Goal: Task Accomplishment & Management: Manage account settings

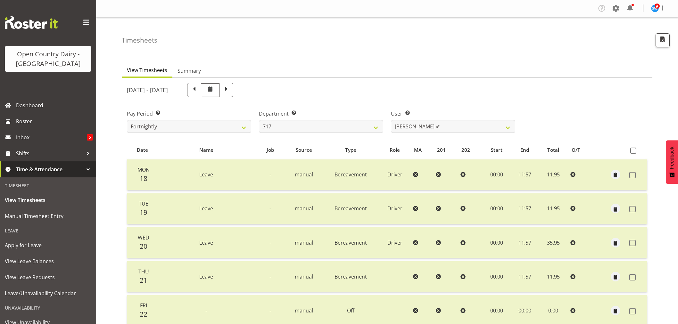
select select "758"
select select "10284"
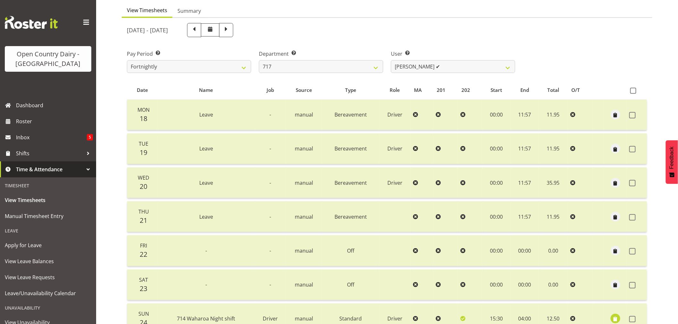
scroll to position [13, 0]
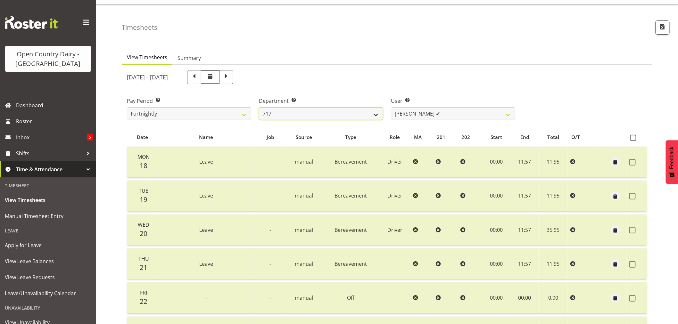
click at [330, 110] on select "701 702 703 704 705 706 707 708 709 710 711 712 713 714 715 716 717 718 719 720" at bounding box center [321, 113] width 124 height 13
select select "802"
click at [259, 107] on select "701 702 703 704 705 706 707 708 709 710 711 712 713 714 715 716 717 718 719 720" at bounding box center [321, 113] width 124 height 13
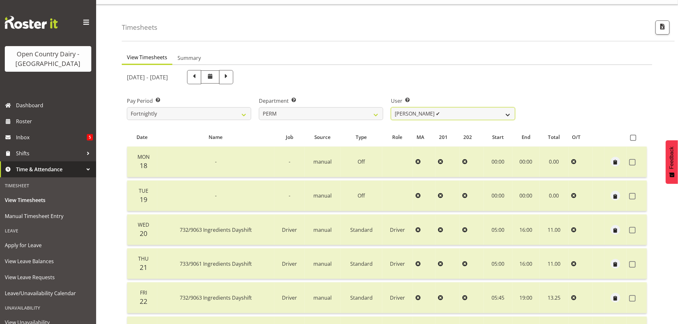
click at [464, 111] on select "Abhilash Antony ✔ Amba Swann ✔ Chris Kneebone ✔ Jayden Vincent ✔ Paul Wilson ❌ …" at bounding box center [453, 113] width 124 height 13
select select "9944"
click at [391, 107] on select "Abhilash Antony ✔ Amba Swann ✔ Chris Kneebone ✔ Jayden Vincent ✔ Paul Wilson ❌ …" at bounding box center [453, 113] width 124 height 13
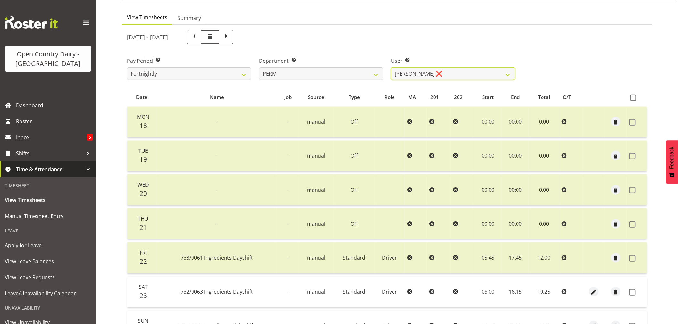
scroll to position [122, 0]
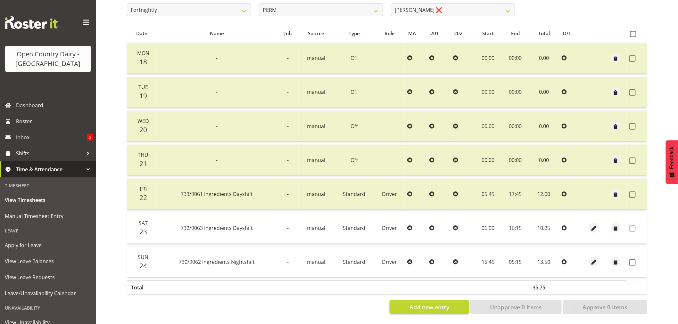
click at [634, 226] on span at bounding box center [633, 229] width 6 height 6
checkbox input "true"
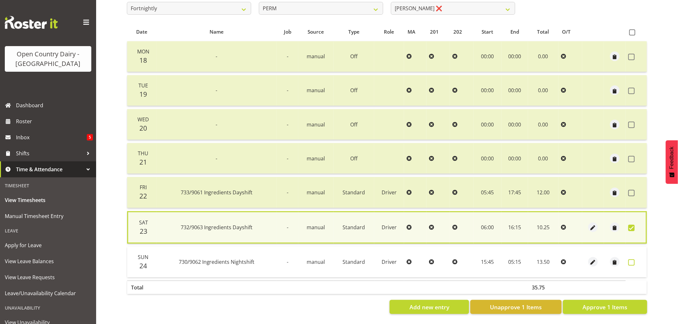
click at [632, 260] on span at bounding box center [632, 263] width 6 height 6
checkbox input "true"
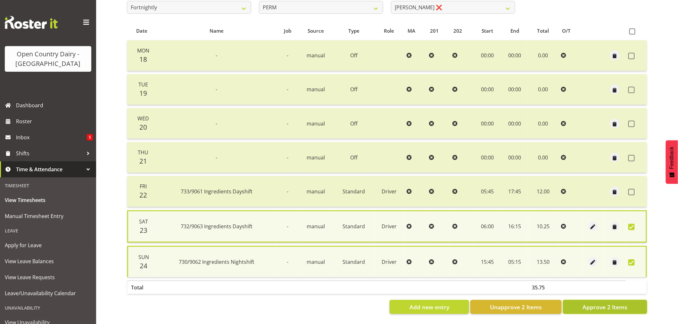
click at [606, 306] on span "Approve 2 Items" at bounding box center [605, 307] width 45 height 8
checkbox input "false"
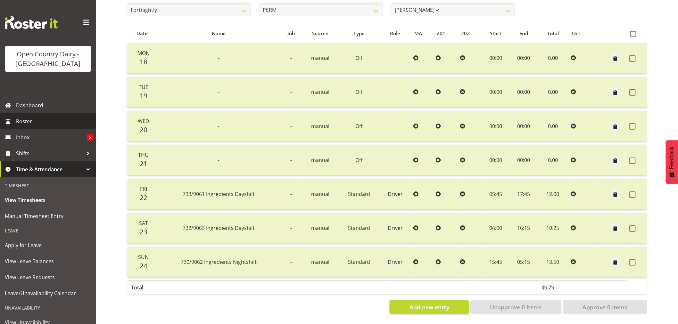
click at [29, 123] on span "Roster" at bounding box center [54, 122] width 77 height 10
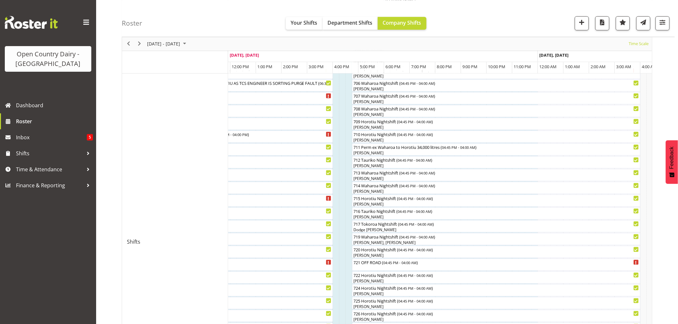
scroll to position [178, 0]
click at [29, 171] on span "Time & Attendance" at bounding box center [49, 170] width 67 height 10
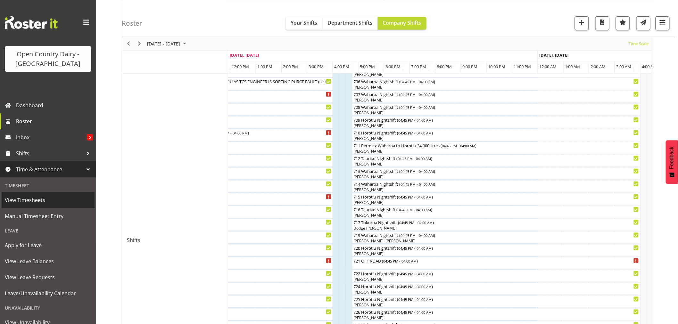
click at [33, 201] on span "View Timesheets" at bounding box center [48, 201] width 87 height 10
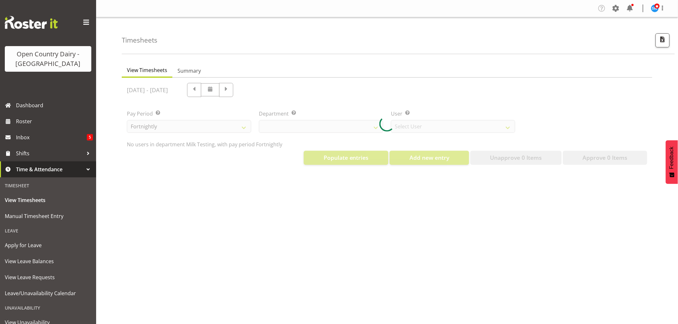
select select "733"
select select "7414"
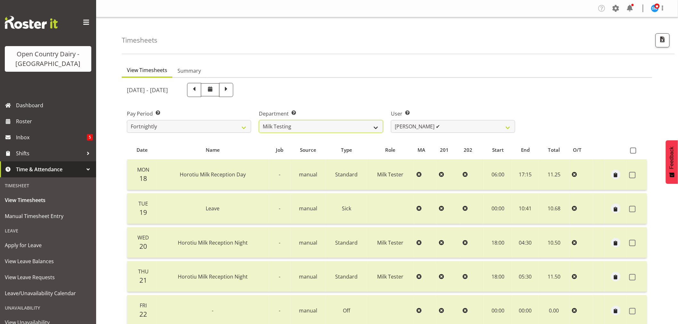
click at [325, 123] on select "701 702 703 704 705 706 707 708 709 710 711 712 713 714 715 716 717 718 719 720" at bounding box center [321, 126] width 124 height 13
select select "735"
click at [259, 120] on select "701 702 703 704 705 706 707 708 709 710 711 712 713 714 715 716 717 718 719 720" at bounding box center [321, 126] width 124 height 13
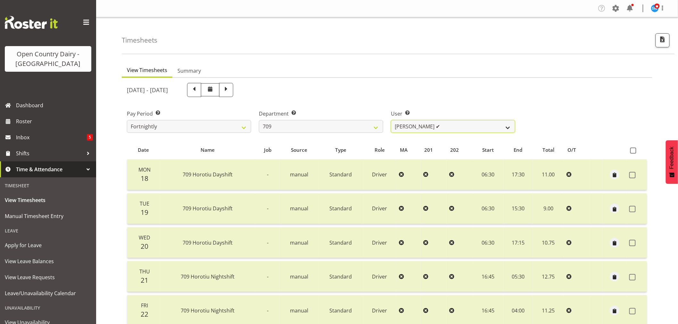
click at [464, 125] on select "Alex Barclay ✔ Craig Knudsen ❌ Jaswant Singh ✔ Ross Cook ✔" at bounding box center [453, 126] width 124 height 13
select select "10973"
click at [391, 120] on select "Alex Barclay ✔ Craig Knudsen ❌ Jaswant Singh ✔ Ross Cook ✔" at bounding box center [453, 126] width 124 height 13
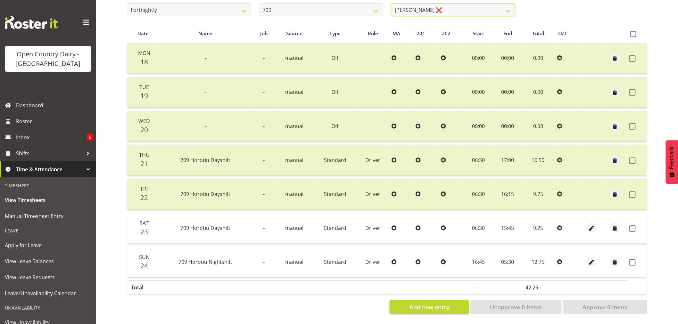
scroll to position [122, 0]
click at [632, 226] on span at bounding box center [633, 229] width 6 height 6
checkbox input "true"
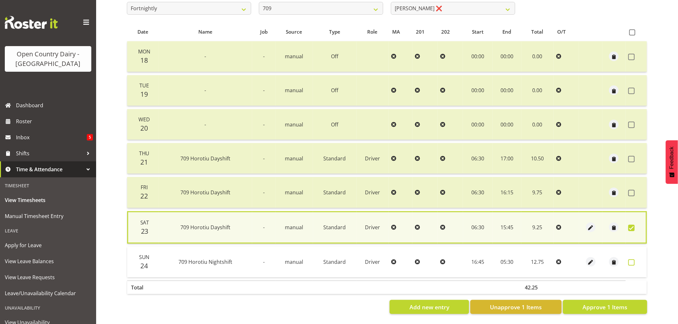
click at [631, 260] on span at bounding box center [632, 263] width 6 height 6
checkbox input "true"
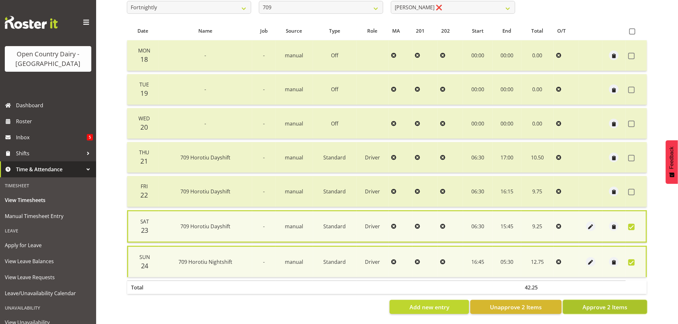
click at [611, 305] on span "Approve 2 Items" at bounding box center [605, 307] width 45 height 8
checkbox input "false"
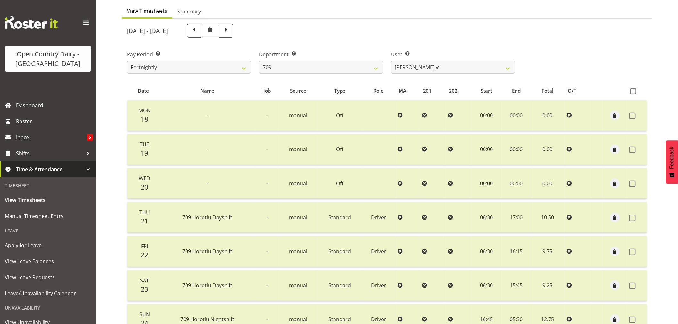
scroll to position [0, 0]
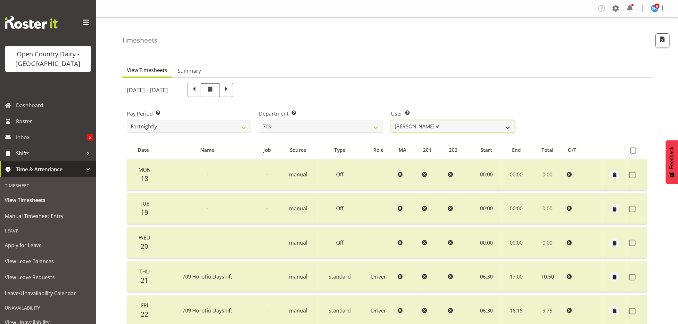
click at [457, 125] on select "Alex Barclay ✔ Craig Knudsen ✔ Jaswant Singh ✔ Ross Cook ✔" at bounding box center [453, 126] width 124 height 13
click at [320, 123] on select "701 702 703 704 705 706 707 708 709 710 711 712 713 714 715 716 717 718 719 720" at bounding box center [321, 126] width 124 height 13
select select "733"
click at [259, 120] on select "701 702 703 704 705 706 707 708 709 710 711 712 713 714 715 716 717 718 719 720" at bounding box center [321, 126] width 124 height 13
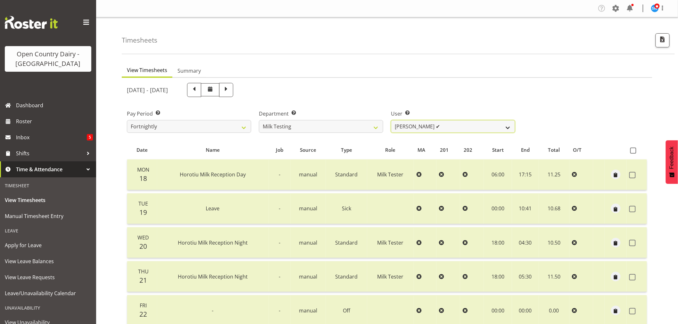
click at [468, 122] on select "[PERSON_NAME] ✔ [PERSON_NAME] ✔ [PERSON_NAME] ✔ [PERSON_NAME] ✔ [PERSON_NAME] ✔…" at bounding box center [453, 126] width 124 height 13
select select "7379"
click at [391, 120] on select "[PERSON_NAME] ✔ [PERSON_NAME] ✔ [PERSON_NAME] ✔ [PERSON_NAME] ✔ [PERSON_NAME] ✔…" at bounding box center [453, 126] width 124 height 13
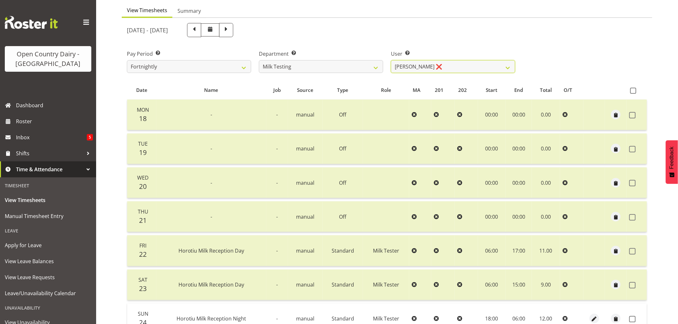
scroll to position [122, 0]
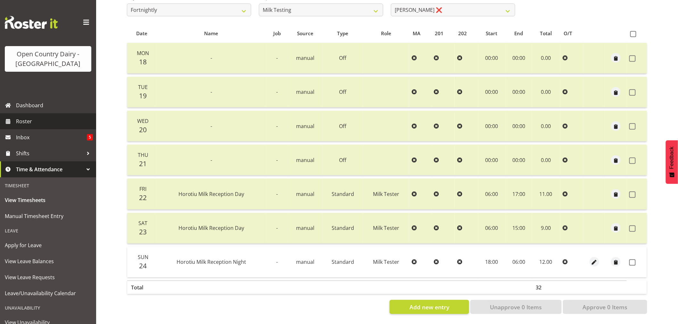
click at [26, 122] on span "Roster" at bounding box center [54, 122] width 77 height 10
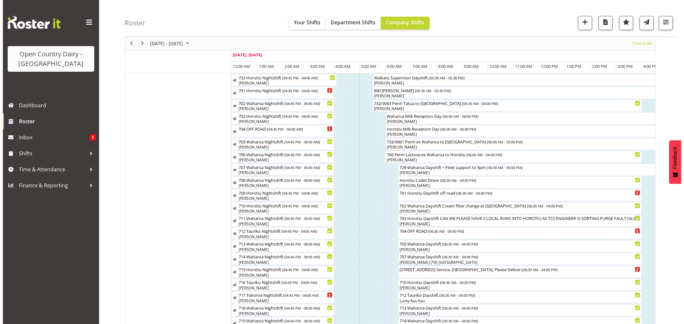
scroll to position [36, 0]
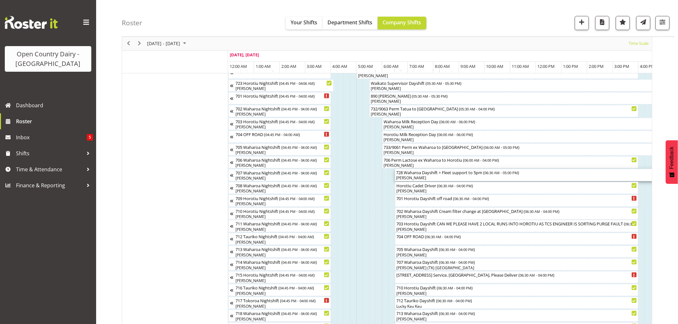
click at [425, 176] on div "[PERSON_NAME]" at bounding box center [530, 178] width 267 height 6
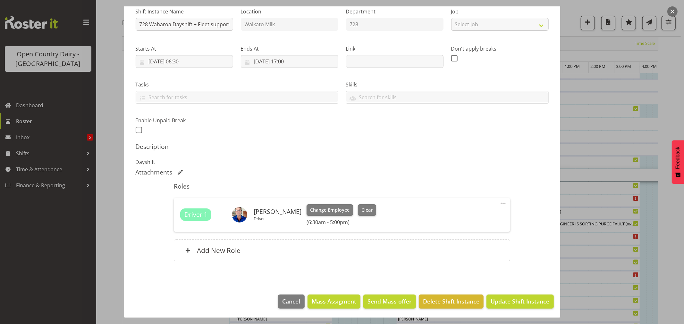
scroll to position [68, 0]
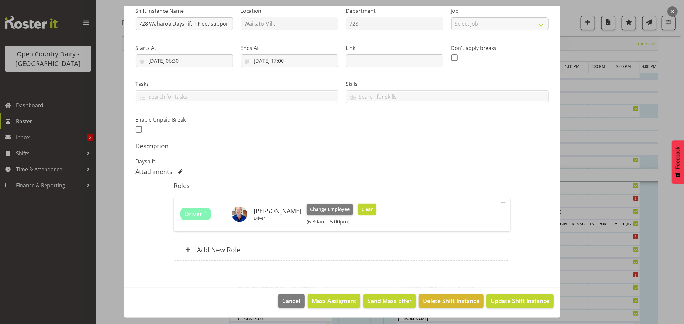
click at [365, 207] on span "Clear" at bounding box center [366, 209] width 11 height 7
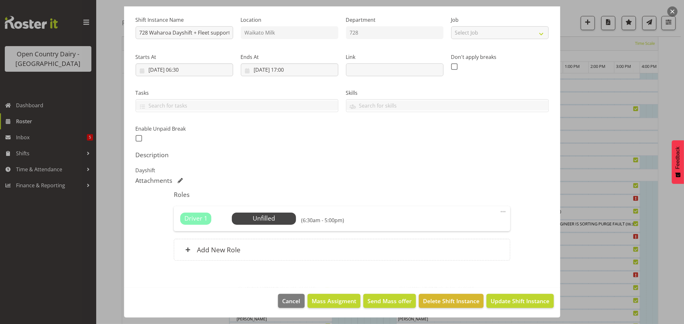
scroll to position [59, 0]
click at [507, 299] on span "Update Shift Instance" at bounding box center [520, 301] width 59 height 8
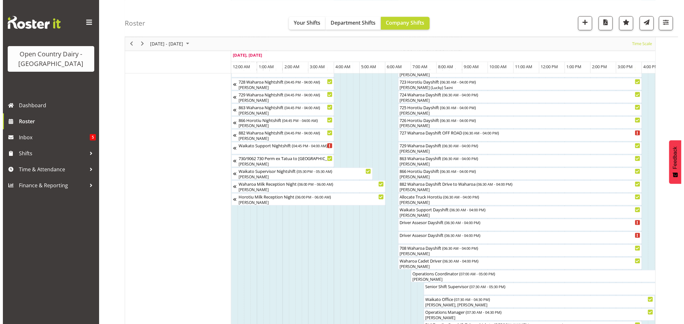
scroll to position [392, 0]
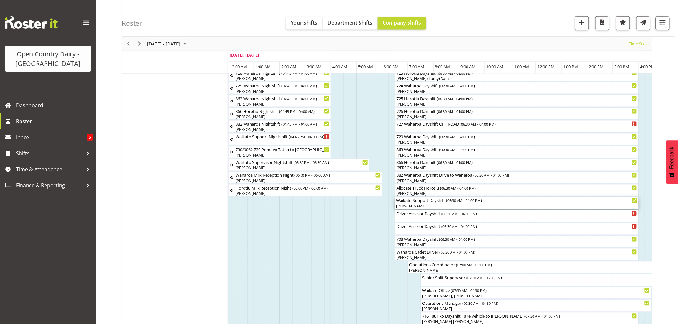
click at [421, 209] on div "[PERSON_NAME]" at bounding box center [517, 207] width 241 height 6
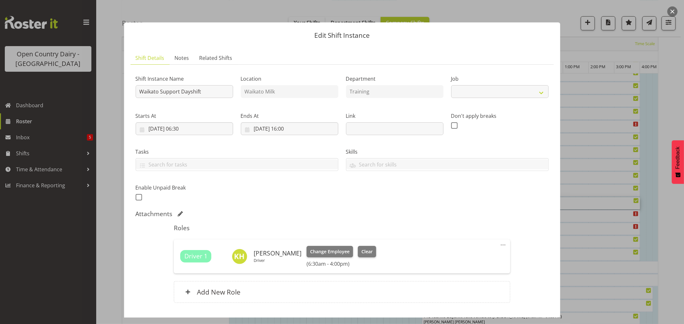
select select "9052"
drag, startPoint x: 328, startPoint y: 249, endPoint x: 322, endPoint y: 249, distance: 6.4
click at [322, 249] on span "Change Employee" at bounding box center [329, 251] width 39 height 7
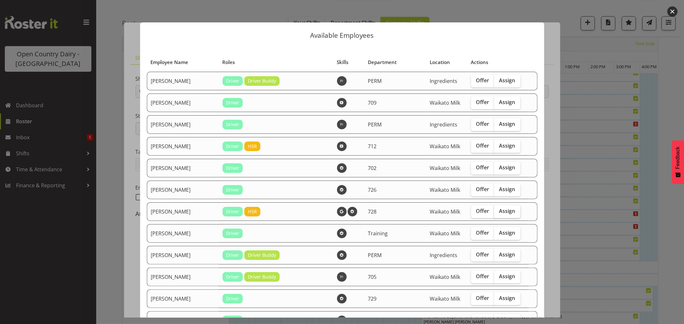
click at [496, 215] on label "Assign" at bounding box center [507, 212] width 26 height 13
click at [496, 214] on input "Assign" at bounding box center [496, 211] width 4 height 4
checkbox input "true"
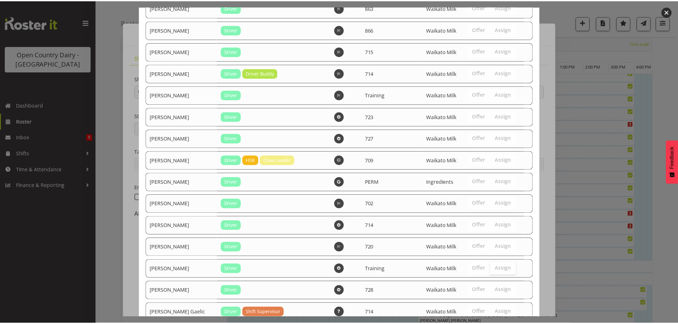
scroll to position [1059, 0]
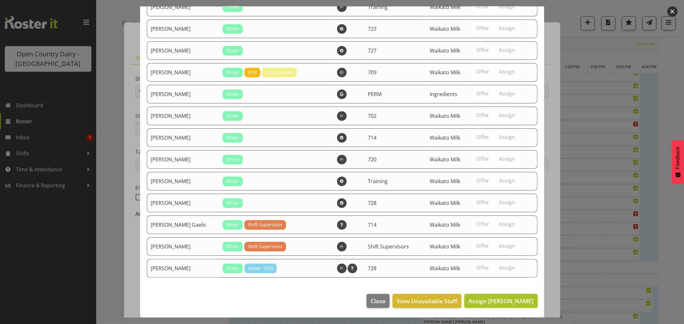
click at [499, 305] on span "Assign Callum Leslie" at bounding box center [500, 302] width 65 height 8
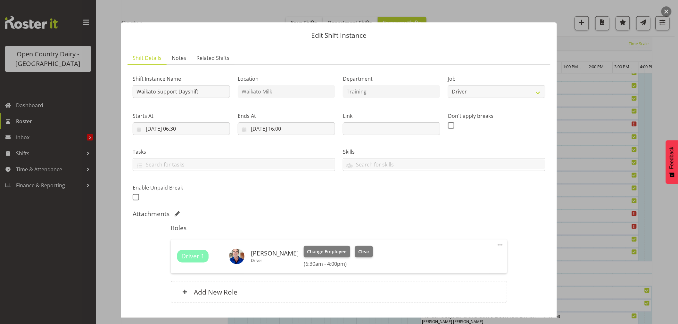
scroll to position [42, 0]
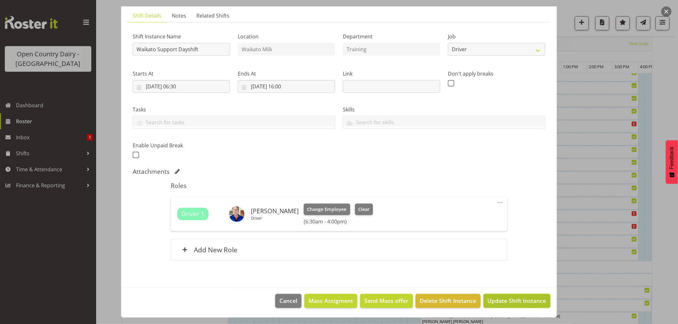
click at [506, 297] on button "Update Shift Instance" at bounding box center [517, 301] width 67 height 14
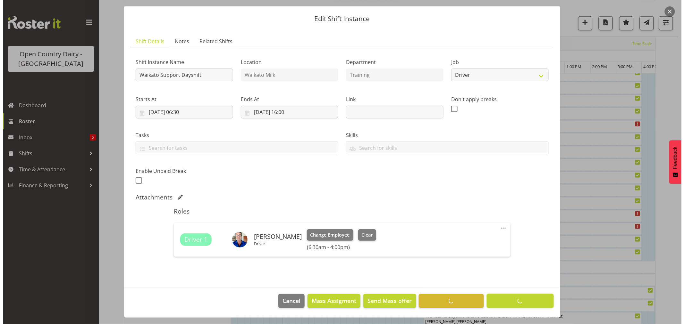
scroll to position [0, 0]
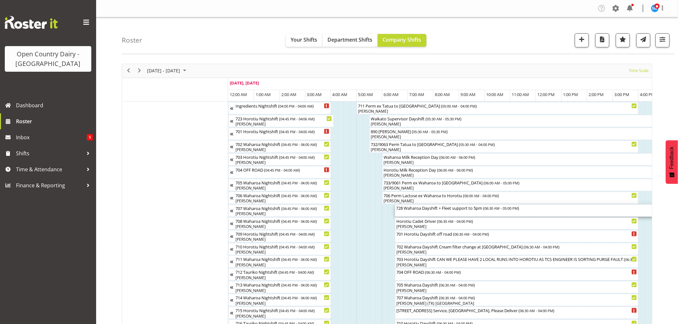
click at [422, 215] on div "728 Waharoa Dayshift + Fleet support to 5pm ( 06:30 AM - 05:00 PM )" at bounding box center [530, 211] width 267 height 12
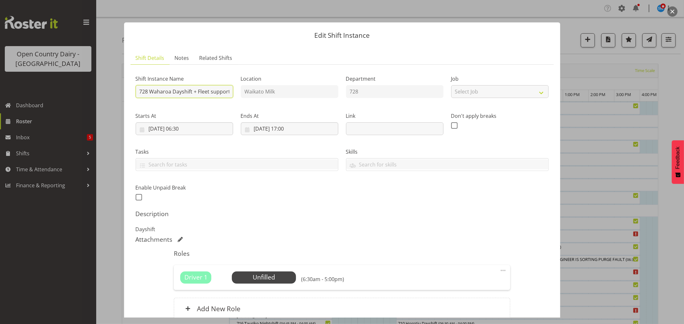
click at [194, 91] on input "728 Waharoa Dayshift + Fleet support to 5pm" at bounding box center [184, 91] width 97 height 13
type input "728 Waharoa Dayshift"
click at [276, 281] on span "Select Employee" at bounding box center [264, 277] width 48 height 9
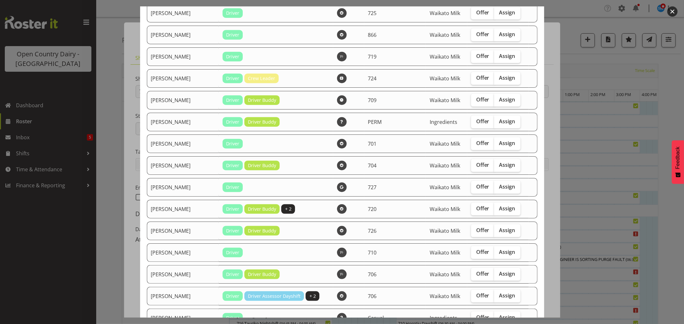
scroll to position [570, 0]
click at [500, 189] on span "Assign" at bounding box center [507, 186] width 16 height 6
click at [498, 189] on input "Assign" at bounding box center [496, 187] width 4 height 4
checkbox input "true"
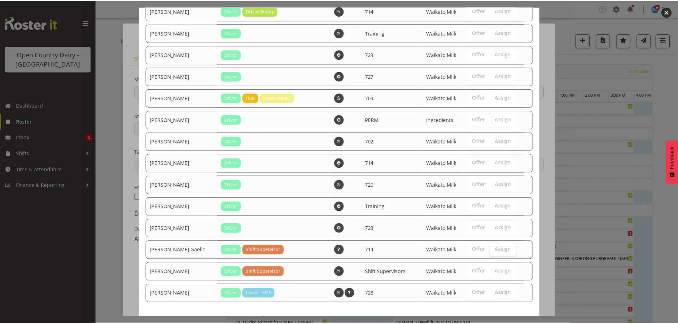
scroll to position [1037, 0]
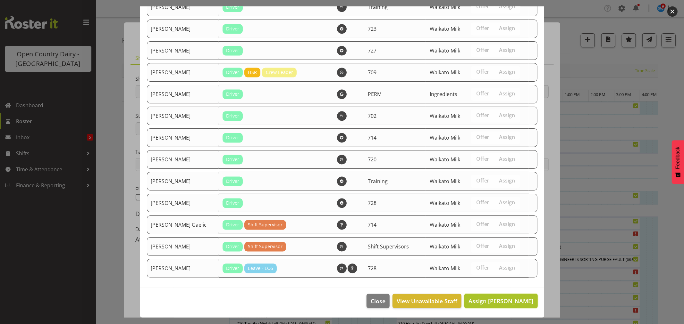
click at [494, 297] on button "Assign Kase Hussey" at bounding box center [500, 301] width 73 height 14
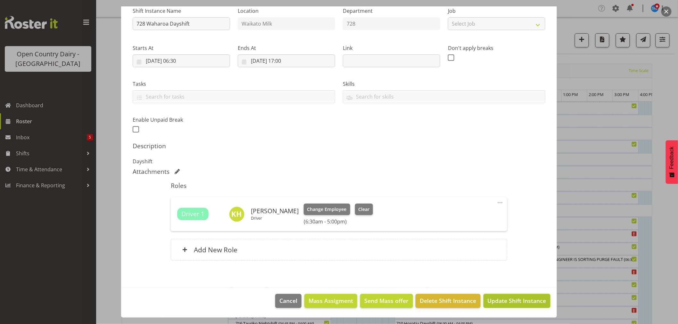
click at [504, 297] on button "Update Shift Instance" at bounding box center [517, 301] width 67 height 14
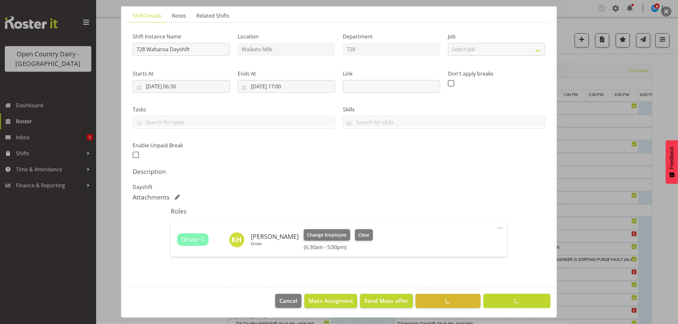
scroll to position [42, 0]
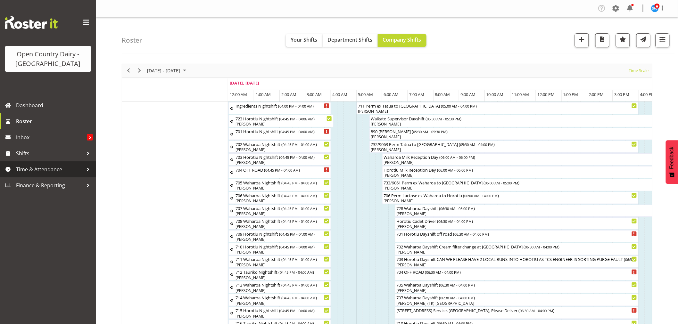
click at [36, 168] on span "Time & Attendance" at bounding box center [49, 170] width 67 height 10
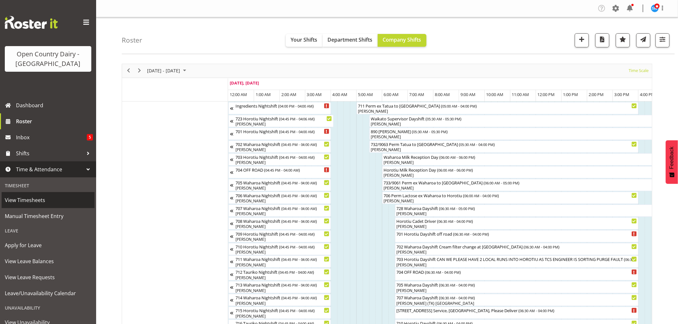
click at [31, 201] on span "View Timesheets" at bounding box center [48, 201] width 87 height 10
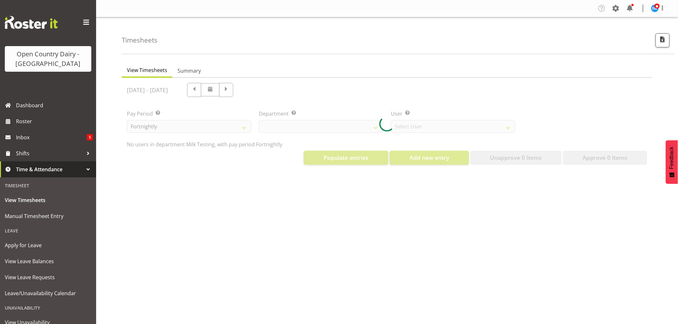
select select "733"
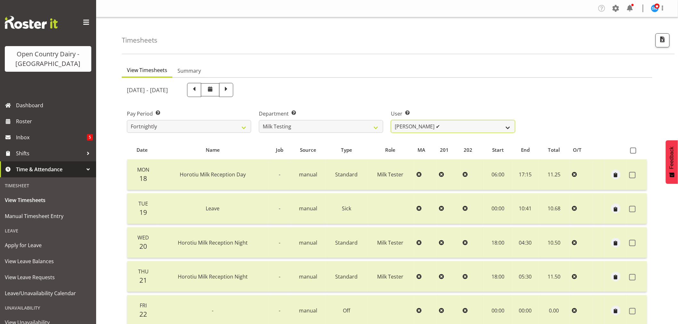
click at [470, 129] on select "[PERSON_NAME] ✔ [PERSON_NAME] ✔ [PERSON_NAME] ✔ [PERSON_NAME] ✔ [PERSON_NAME] ✔…" at bounding box center [453, 126] width 124 height 13
select select "7379"
click at [391, 120] on select "[PERSON_NAME] ✔ [PERSON_NAME] ✔ [PERSON_NAME] ✔ [PERSON_NAME] ✔ [PERSON_NAME] ✔…" at bounding box center [453, 126] width 124 height 13
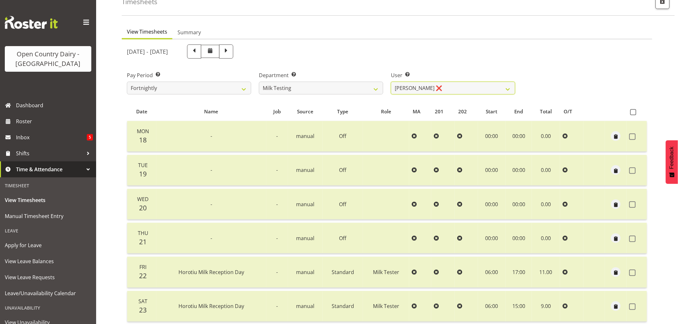
scroll to position [122, 0]
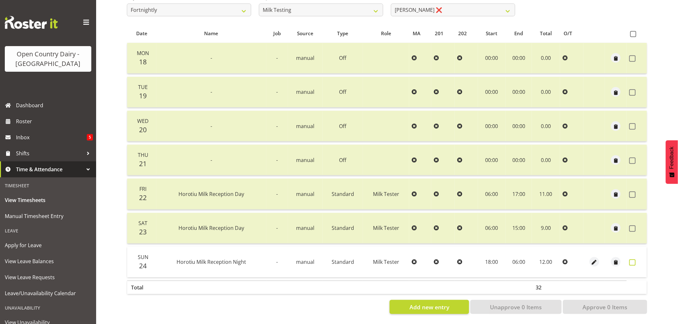
click at [635, 260] on span at bounding box center [633, 263] width 6 height 6
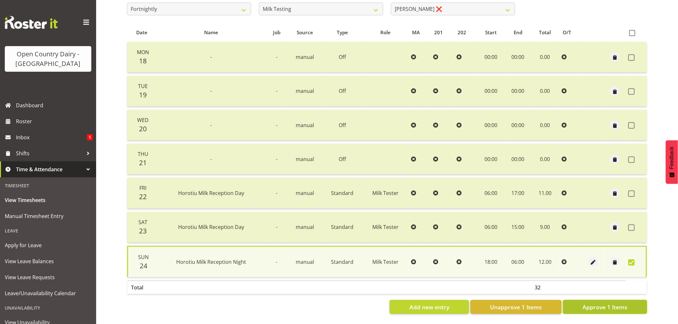
click at [613, 305] on span "Approve 1 Items" at bounding box center [605, 307] width 45 height 8
checkbox input "false"
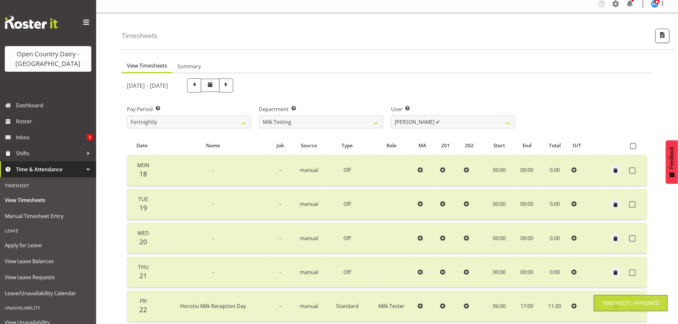
scroll to position [0, 0]
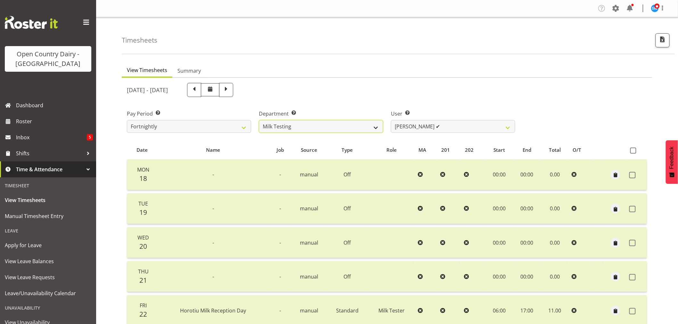
click at [374, 128] on select "701 702 703 704 705 706 707 708 709 710 711 712 713 714 715 716 717 718 719 720" at bounding box center [321, 126] width 124 height 13
select select "808"
click at [259, 120] on select "701 702 703 704 705 706 707 708 709 710 711 712 713 714 715 716 717 718 719 720" at bounding box center [321, 126] width 124 height 13
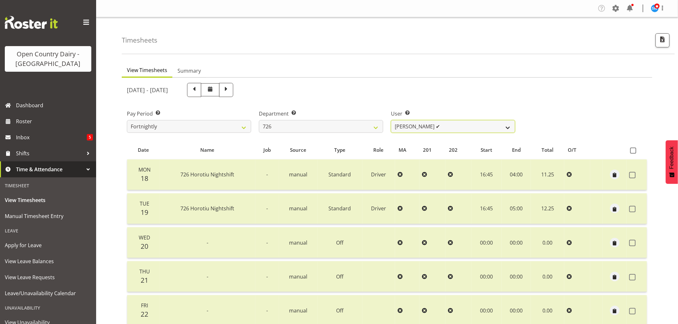
click at [436, 129] on select "Angela Burrill ✔ Bryan Leathart ✔ Harpreet Singh ❌ Kerry Young ✔" at bounding box center [453, 126] width 124 height 13
select select "11081"
click at [391, 120] on select "Angela Burrill ✔ Bryan Leathart ✔ Harpreet Singh ❌ Kerry Young ✔" at bounding box center [453, 126] width 124 height 13
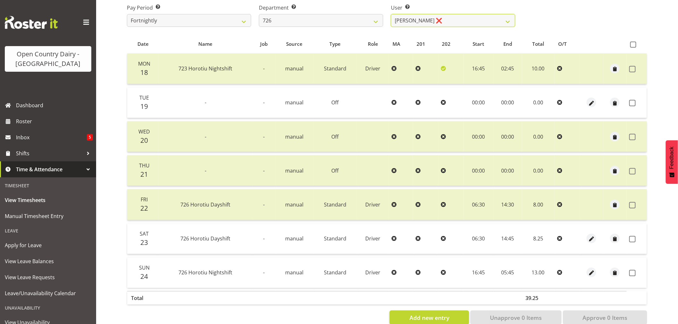
scroll to position [122, 0]
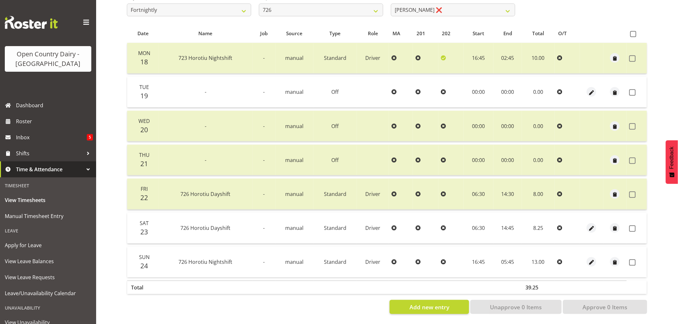
click at [629, 87] on td at bounding box center [637, 92] width 20 height 31
click at [634, 89] on span at bounding box center [633, 92] width 6 height 6
checkbox input "true"
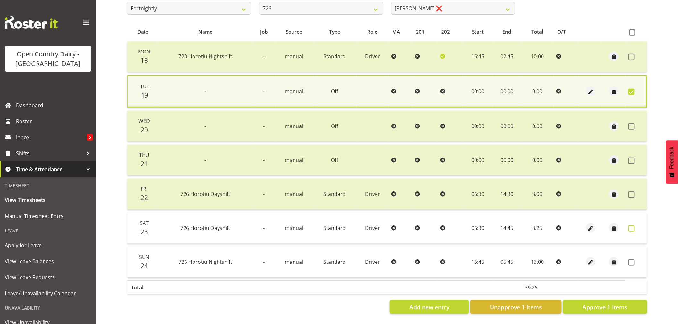
click at [632, 226] on span at bounding box center [632, 229] width 6 height 6
checkbox input "true"
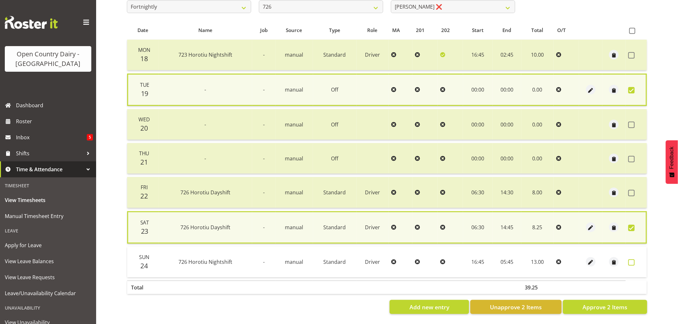
click at [630, 260] on span at bounding box center [632, 263] width 6 height 6
checkbox input "true"
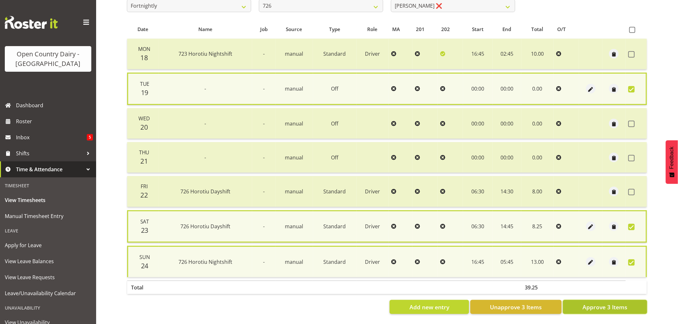
click at [592, 305] on span "Approve 3 Items" at bounding box center [605, 307] width 45 height 8
checkbox input "false"
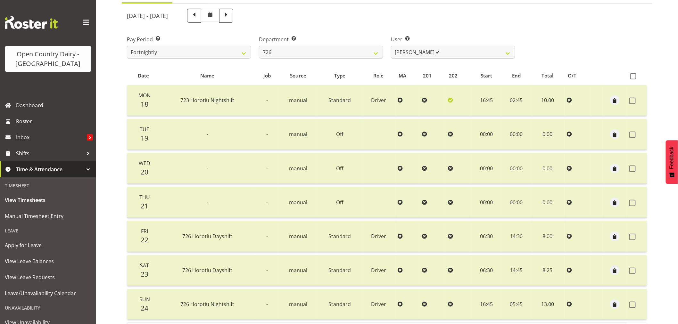
scroll to position [0, 0]
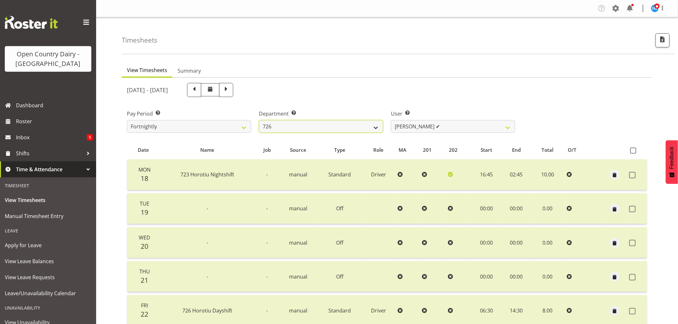
click at [342, 125] on select "701 702 703 704 705 706 707 708 709 710 711 712 713 714 715 716 717 718 719 720" at bounding box center [321, 126] width 124 height 13
select select "820"
click at [259, 120] on select "701 702 703 704 705 706 707 708 709 710 711 712 713 714 715 716 717 718 719 720" at bounding box center [321, 126] width 124 height 13
select select "10151"
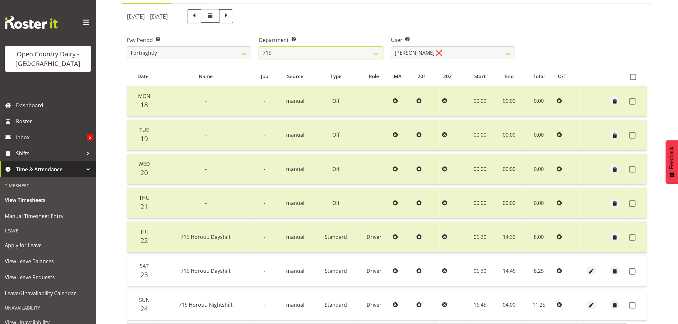
scroll to position [122, 0]
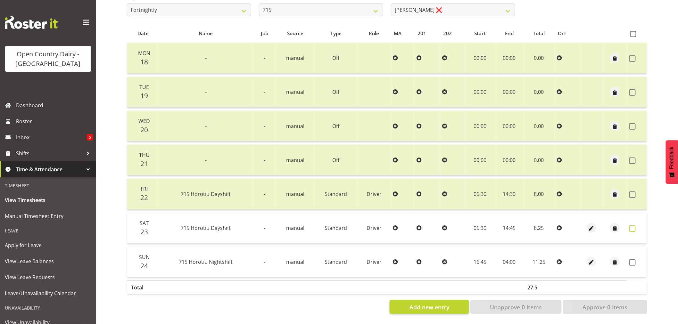
click at [634, 226] on span at bounding box center [633, 229] width 6 height 6
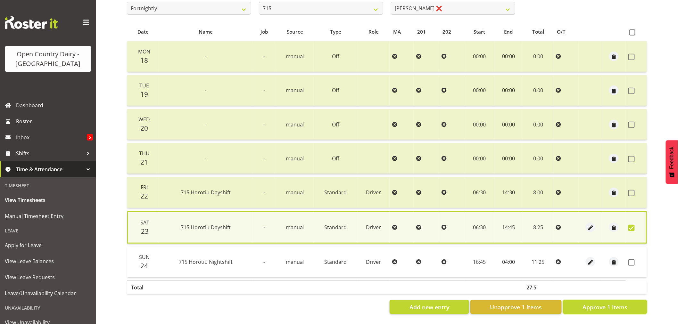
click at [616, 305] on span "Approve 1 Items" at bounding box center [605, 307] width 45 height 8
checkbox input "false"
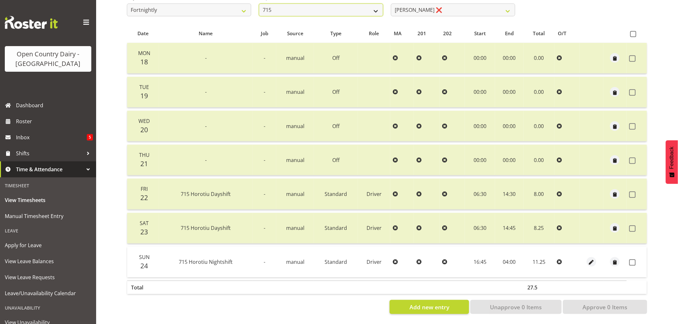
click at [316, 6] on select "701 702 703 704 705 706 707 708 709 710 711 712 713 714 715 716 717 718 719 720" at bounding box center [321, 10] width 124 height 13
select select "756"
click at [259, 4] on select "701 702 703 704 705 706 707 708 709 710 711 712 713 714 715 716 717 718 719 720" at bounding box center [321, 10] width 124 height 13
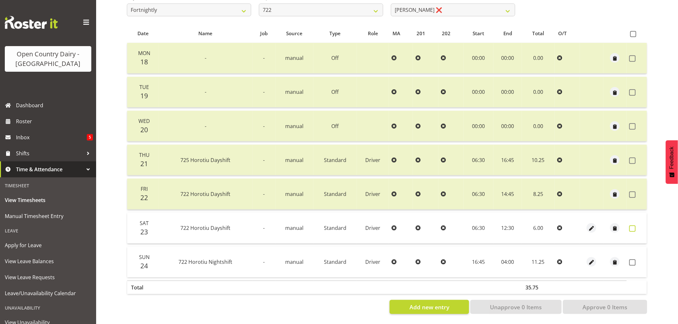
click at [633, 226] on span at bounding box center [633, 229] width 6 height 6
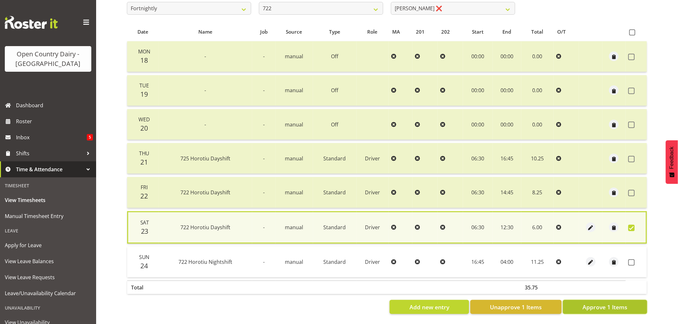
click at [611, 308] on span "Approve 1 Items" at bounding box center [605, 307] width 45 height 8
checkbox input "false"
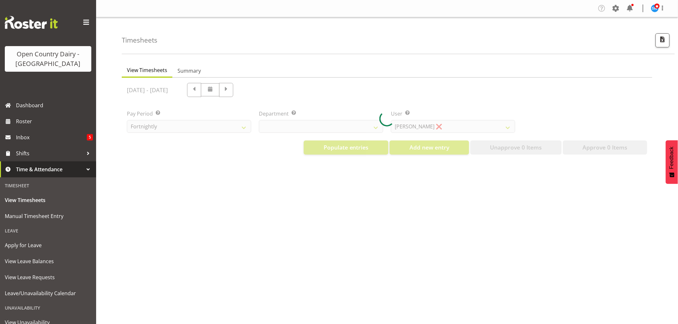
select select "733"
select select "7414"
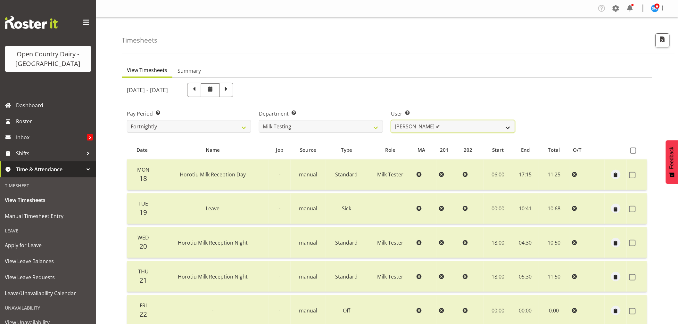
click at [466, 125] on select "[PERSON_NAME] ✔ [PERSON_NAME] ✔ [PERSON_NAME] ✔ [PERSON_NAME] ✔ [PERSON_NAME] ✔…" at bounding box center [453, 126] width 124 height 13
drag, startPoint x: 292, startPoint y: 136, endPoint x: 293, endPoint y: 129, distance: 7.2
click at [292, 135] on div "Department Select which department you would like to view. 701 702 703 704 705 …" at bounding box center [321, 119] width 132 height 36
click at [293, 128] on select "701 702 703 704 705 706 707 708 709 710 711 712 713 714 715 716 717 718 719 720" at bounding box center [321, 126] width 124 height 13
select select "820"
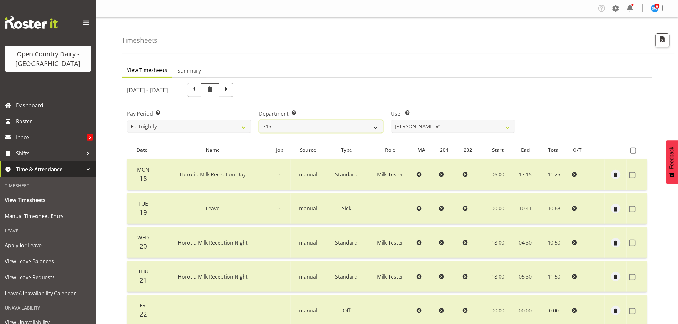
click at [259, 120] on select "701 702 703 704 705 706 707 708 709 710 711 712 713 714 715 716 717 718 719 720" at bounding box center [321, 126] width 124 height 13
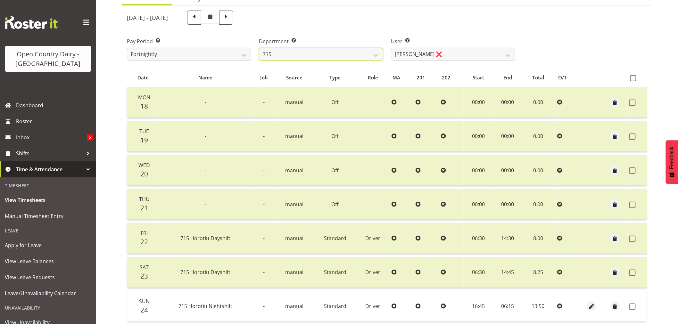
scroll to position [122, 0]
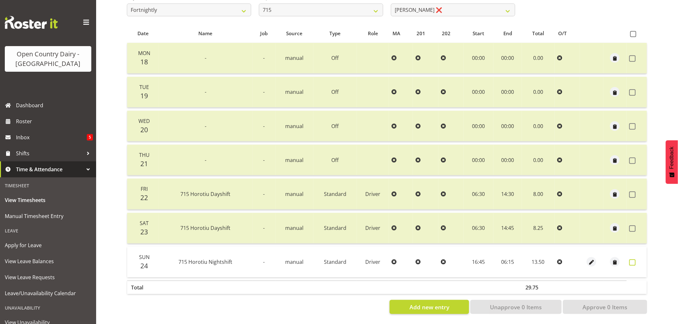
click at [632, 260] on span at bounding box center [633, 263] width 6 height 6
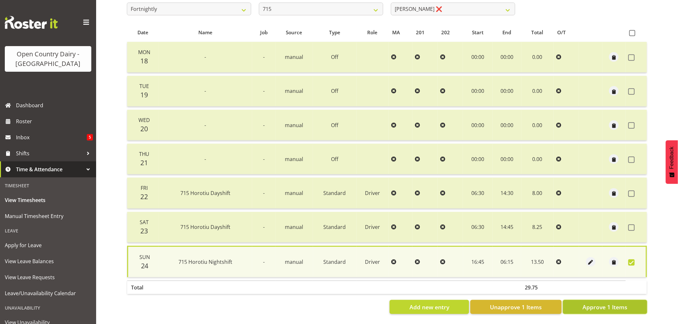
click at [616, 303] on span "Approve 1 Items" at bounding box center [605, 307] width 45 height 8
checkbox input "false"
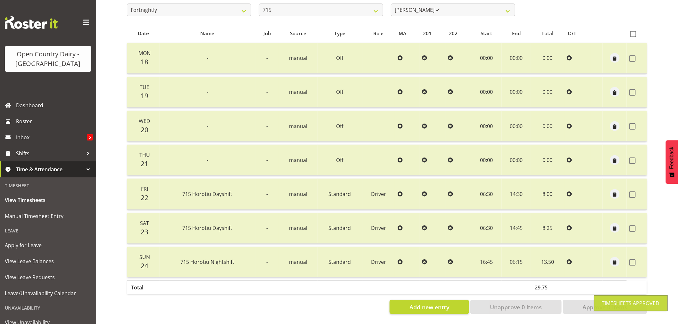
scroll to position [0, 0]
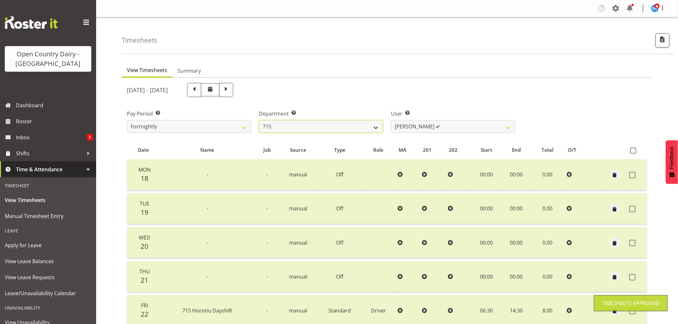
click at [314, 124] on select "701 702 703 704 705 706 707 708 709 710 711 712 713 714 715 716 717 718 719 720" at bounding box center [321, 126] width 124 height 13
select select "756"
click at [259, 120] on select "701 702 703 704 705 706 707 708 709 710 711 712 713 714 715 716 717 718 719 720" at bounding box center [321, 126] width 124 height 13
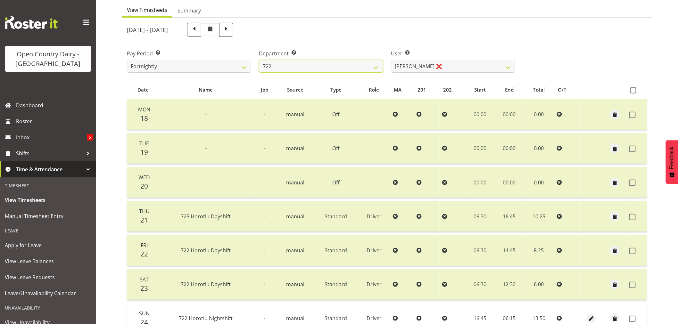
scroll to position [122, 0]
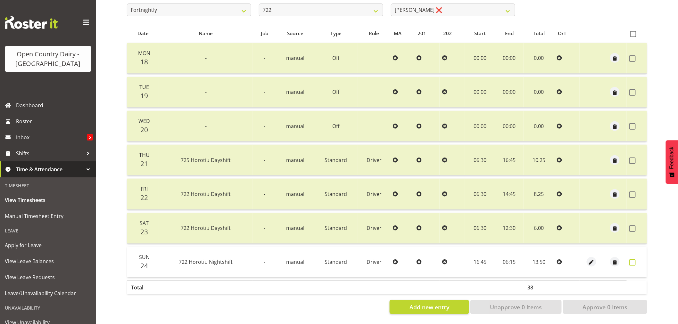
click at [634, 260] on span at bounding box center [633, 263] width 6 height 6
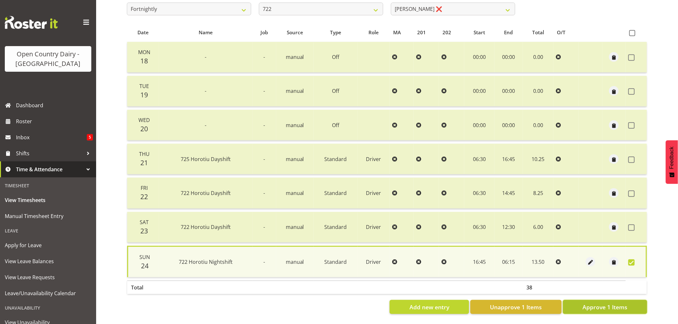
click at [636, 305] on button "Approve 1 Items" at bounding box center [605, 307] width 84 height 14
checkbox input "false"
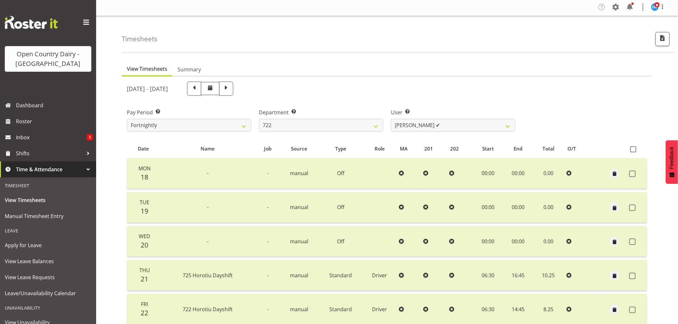
scroll to position [0, 0]
click at [377, 124] on select "701 702 703 704 705 706 707 708 709 710 711 712 713 714 715 716 717 718 719 720" at bounding box center [321, 126] width 124 height 13
select select "720"
click at [259, 120] on select "701 702 703 704 705 706 707 708 709 710 711 712 713 714 715 716 717 718 719 720" at bounding box center [321, 126] width 124 height 13
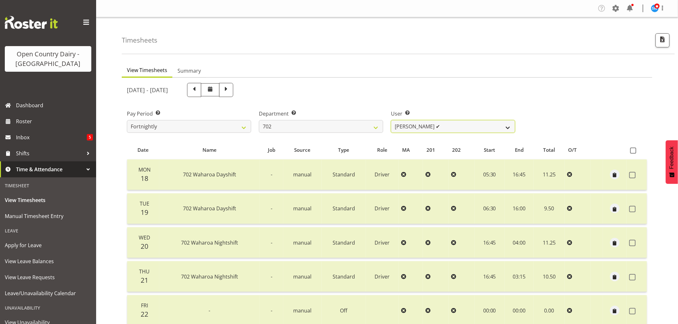
click at [445, 124] on select "[PERSON_NAME] ✔ [PERSON_NAME] ✔ [PERSON_NAME] ✔ [PERSON_NAME] ✔" at bounding box center [453, 126] width 124 height 13
select select "9996"
click at [391, 120] on select "[PERSON_NAME] ✔ [PERSON_NAME] ✔ [PERSON_NAME] ✔ [PERSON_NAME] ✔" at bounding box center [453, 126] width 124 height 13
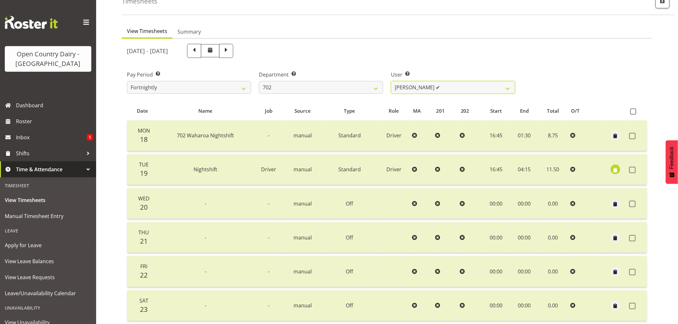
scroll to position [107, 0]
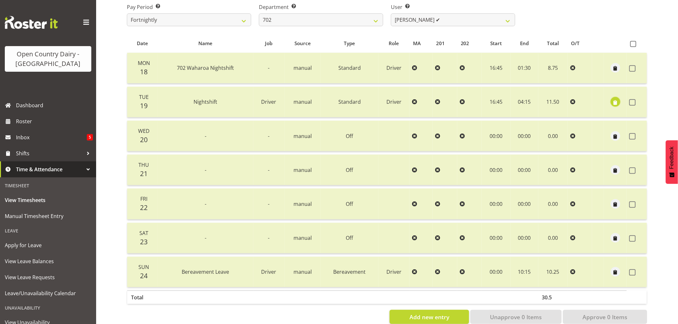
click at [618, 102] on span "button" at bounding box center [615, 102] width 7 height 7
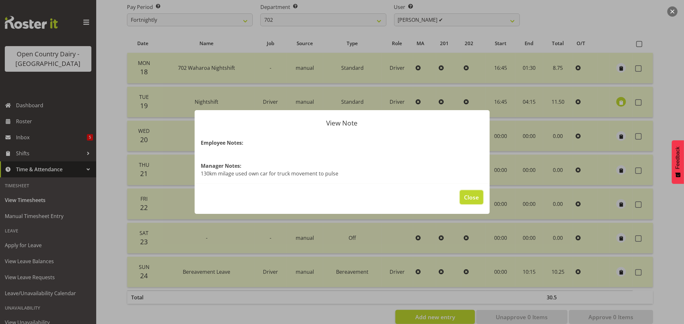
drag, startPoint x: 474, startPoint y: 197, endPoint x: 463, endPoint y: 188, distance: 15.0
click at [474, 197] on span "Close" at bounding box center [471, 197] width 15 height 8
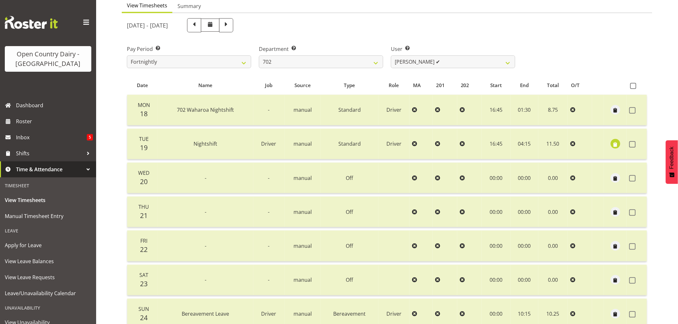
scroll to position [71, 0]
